Goal: Information Seeking & Learning: Learn about a topic

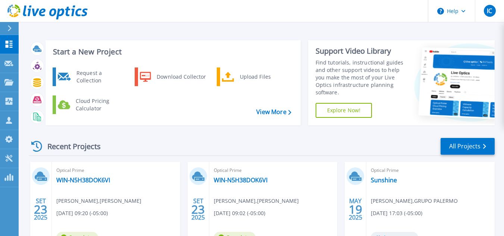
scroll to position [75, 0]
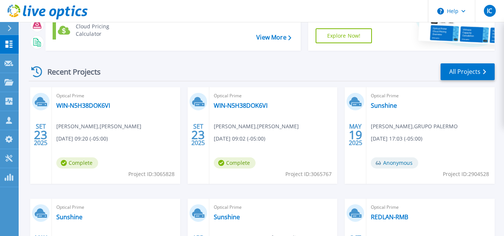
click at [91, 101] on div "Optical Prime WIN-N5H38DOK6VI Jorge Angulo , INGRAM 09/23/2025, 09:20 (-05:00) …" at bounding box center [116, 135] width 128 height 97
click at [95, 106] on link "WIN-N5H38DOK6VI" at bounding box center [83, 105] width 54 height 7
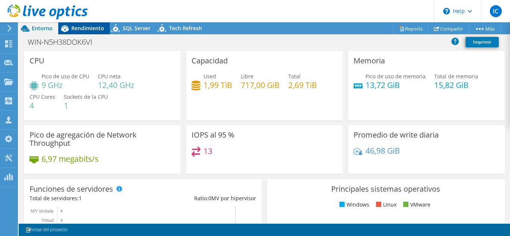
click at [96, 29] on span "Rendimiento" at bounding box center [87, 28] width 33 height 7
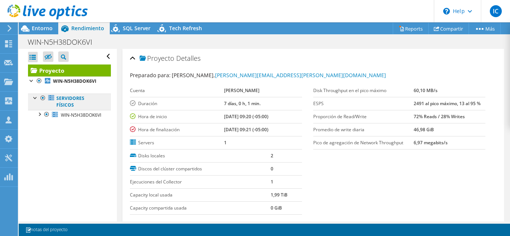
click at [71, 100] on link "Servidores físicos" at bounding box center [69, 102] width 83 height 16
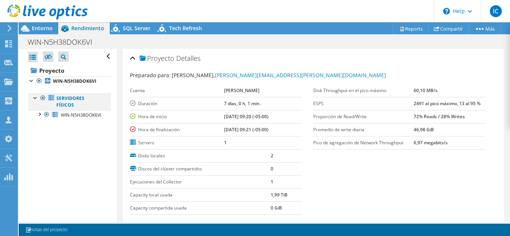
click at [32, 98] on div at bounding box center [35, 97] width 7 height 7
click at [37, 98] on div at bounding box center [35, 97] width 7 height 7
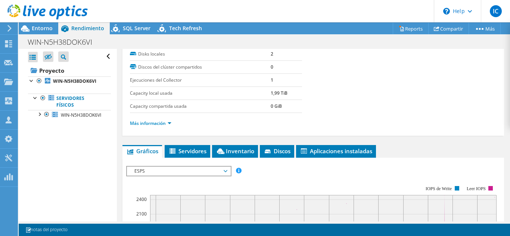
scroll to position [149, 0]
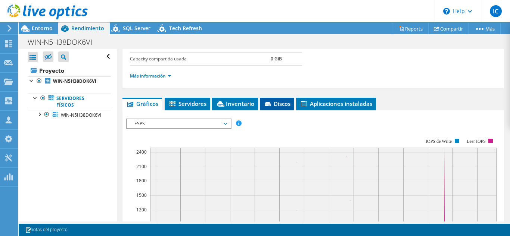
click at [278, 102] on span "Discos" at bounding box center [276, 103] width 27 height 7
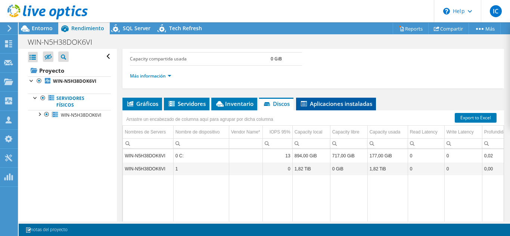
click at [344, 101] on span "Aplicaciones instaladas" at bounding box center [336, 103] width 72 height 7
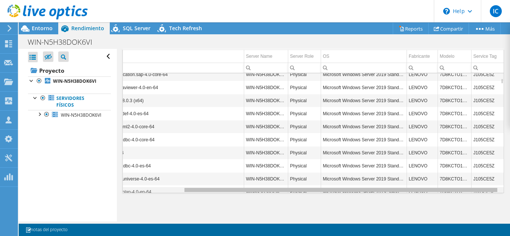
scroll to position [0, 0]
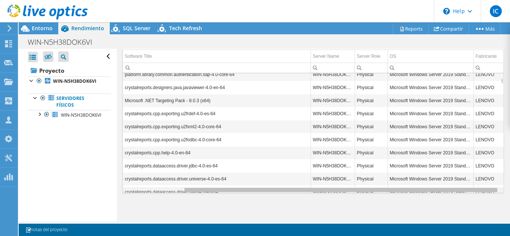
drag, startPoint x: 175, startPoint y: 191, endPoint x: 110, endPoint y: 178, distance: 66.5
click at [110, 178] on body "IC Asociado de canal Ivan Chavez ichavez@grupopalermo.pe GRUPO PALERMO My Profi…" at bounding box center [255, 118] width 510 height 236
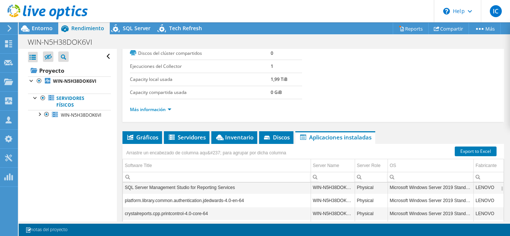
scroll to position [113, 0]
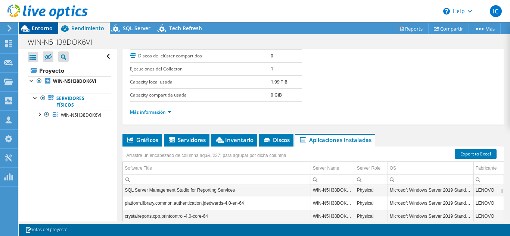
click at [50, 30] on span "Entorno" at bounding box center [42, 28] width 21 height 7
